Goal: Task Accomplishment & Management: Use online tool/utility

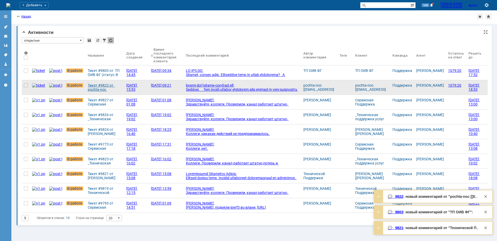
click at [104, 86] on div "Тикет #9822 от pochta-noc [[EMAIL_ADDRESS][DOMAIN_NAME]] (статус: В работе)" at bounding box center [105, 87] width 34 height 8
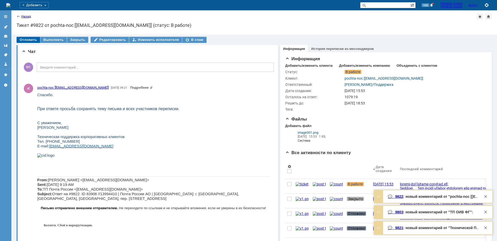
click at [28, 40] on div "Отложить" at bounding box center [29, 40] width 24 height 6
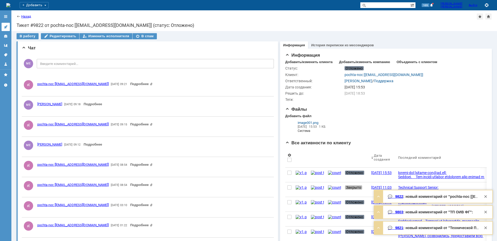
click at [5, 27] on icon at bounding box center [5, 26] width 3 height 3
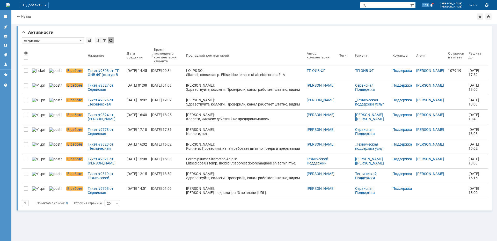
click at [94, 72] on div "Тикет #9803 от ТП ОИВ ФГ (статус: В работе)" at bounding box center [105, 73] width 35 height 8
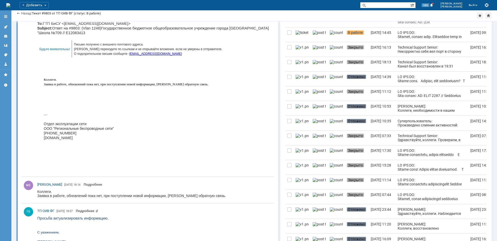
scroll to position [181, 0]
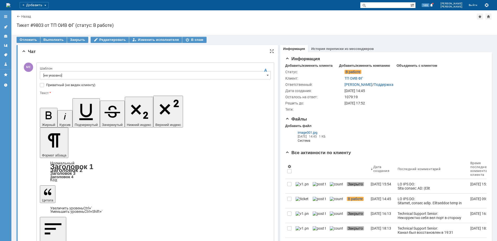
click at [51, 76] on input "[не указано]" at bounding box center [155, 75] width 231 height 8
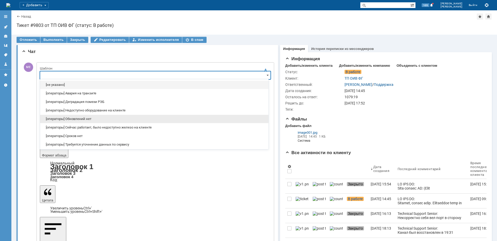
click at [99, 121] on span "[операторы] Обновлений нет" at bounding box center [154, 119] width 222 height 4
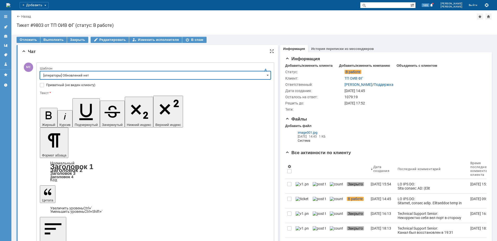
type input "[операторы] Обновлений нет"
